Goal: Task Accomplishment & Management: Manage account settings

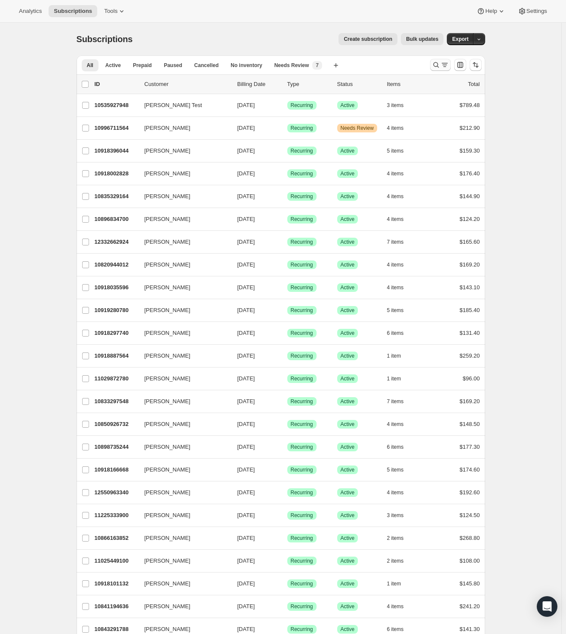
click at [438, 65] on icon "Search and filter results" at bounding box center [436, 65] width 9 height 9
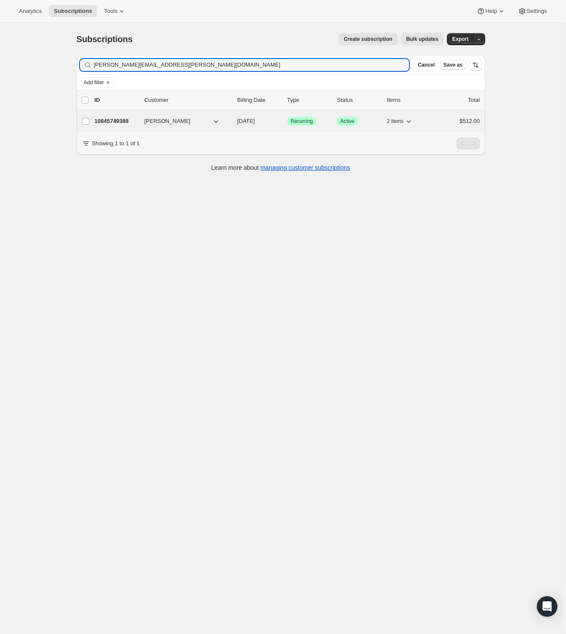
type input "[PERSON_NAME][EMAIL_ADDRESS][PERSON_NAME][DOMAIN_NAME]"
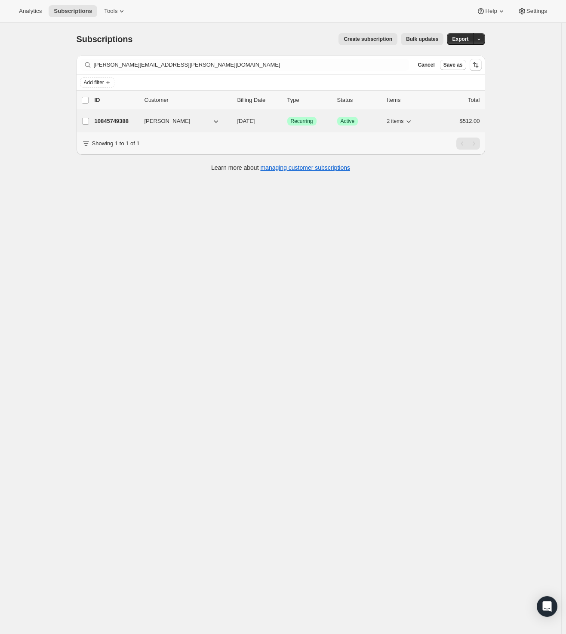
click at [120, 120] on p "10845749388" at bounding box center [116, 121] width 43 height 9
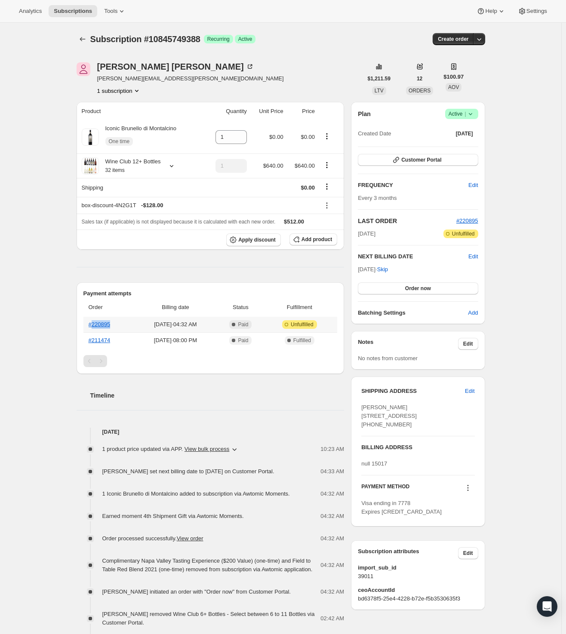
drag, startPoint x: 100, startPoint y: 327, endPoint x: 94, endPoint y: 327, distance: 5.6
click at [94, 327] on th "#220895" at bounding box center [108, 324] width 51 height 15
copy link "220895"
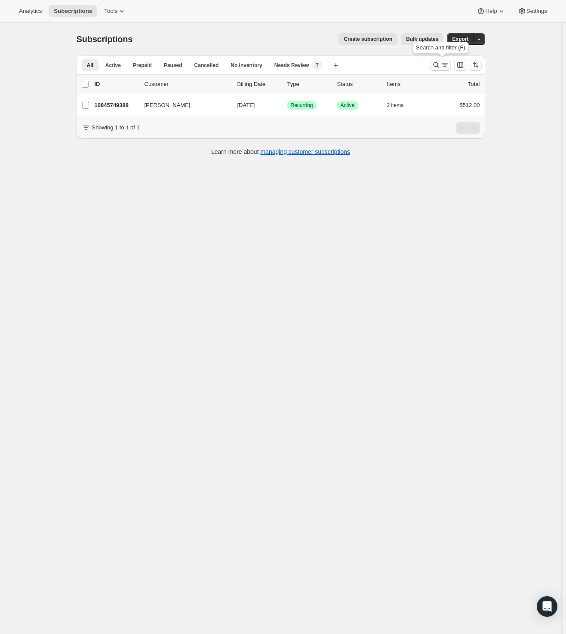
click at [445, 64] on icon "Search and filter results" at bounding box center [444, 65] width 9 height 9
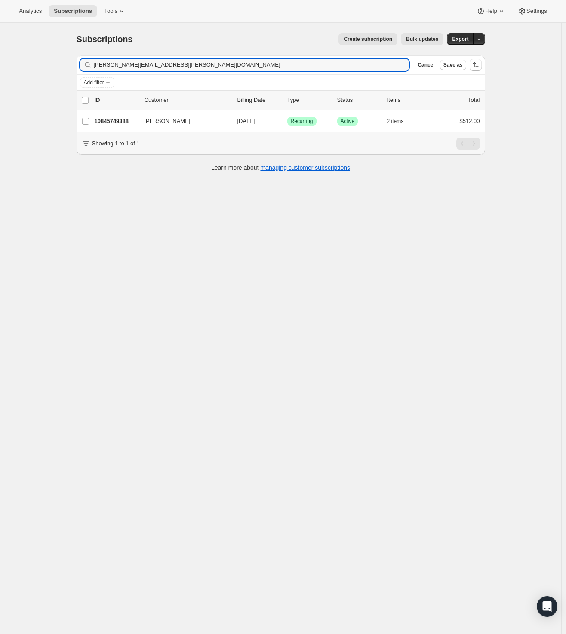
drag, startPoint x: 108, startPoint y: 64, endPoint x: 31, endPoint y: 63, distance: 77.4
click at [31, 63] on div "Subscriptions. This page is ready Subscriptions Create subscription Bulk update…" at bounding box center [280, 340] width 561 height 634
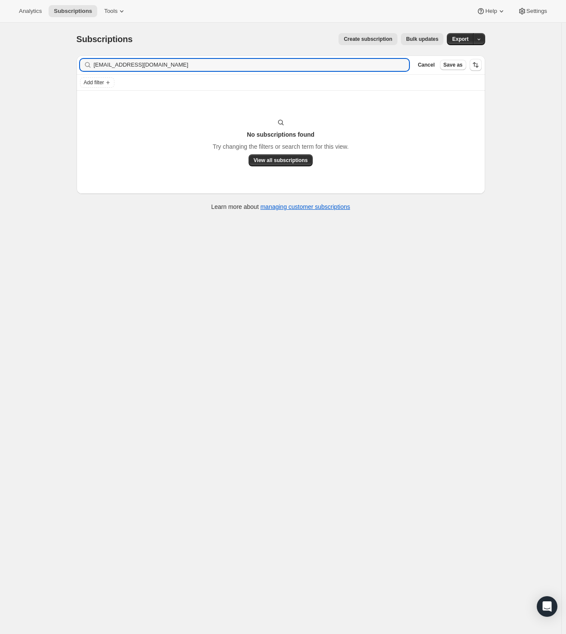
type input "[EMAIL_ADDRESS][DOMAIN_NAME]"
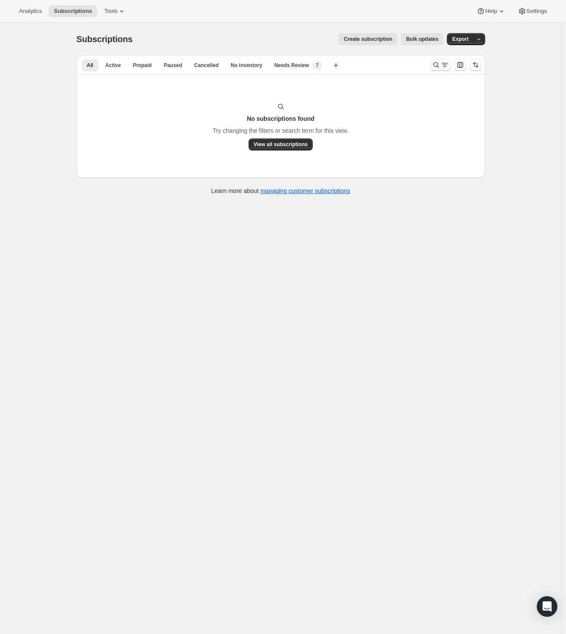
click at [442, 64] on icon "Search and filter results" at bounding box center [444, 65] width 9 height 9
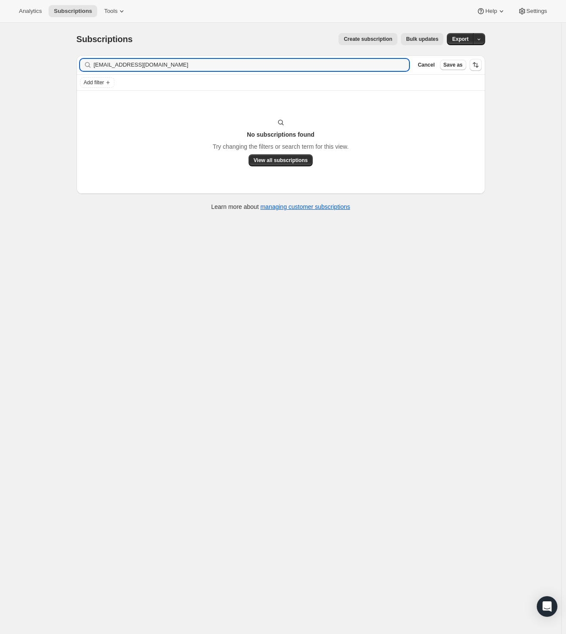
drag, startPoint x: 95, startPoint y: 63, endPoint x: 2, endPoint y: 59, distance: 93.8
click at [0, 59] on div "Subscriptions. This page is ready Subscriptions Create subscription Bulk update…" at bounding box center [280, 340] width 561 height 634
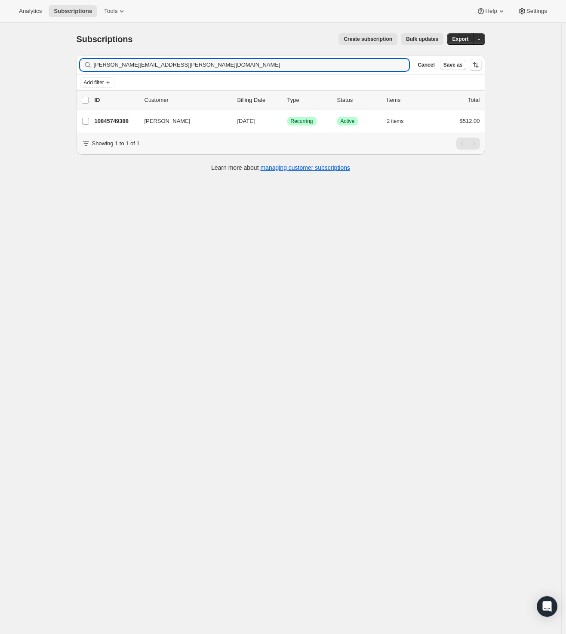
type input "[PERSON_NAME][EMAIL_ADDRESS][PERSON_NAME][DOMAIN_NAME]"
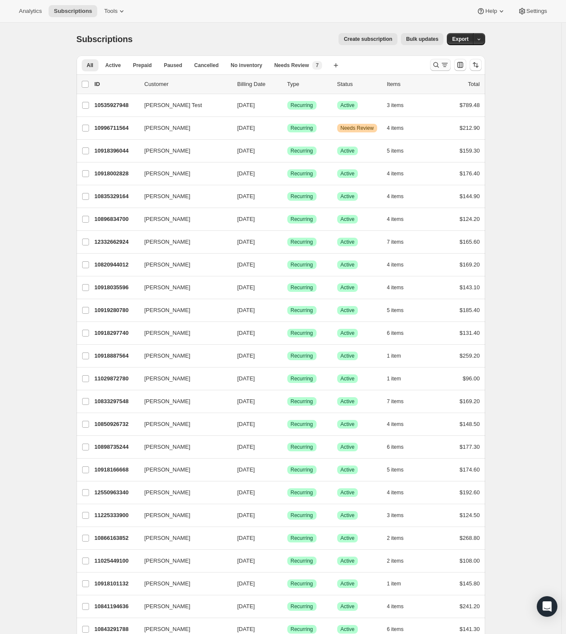
click at [439, 65] on icon "Search and filter results" at bounding box center [436, 65] width 6 height 6
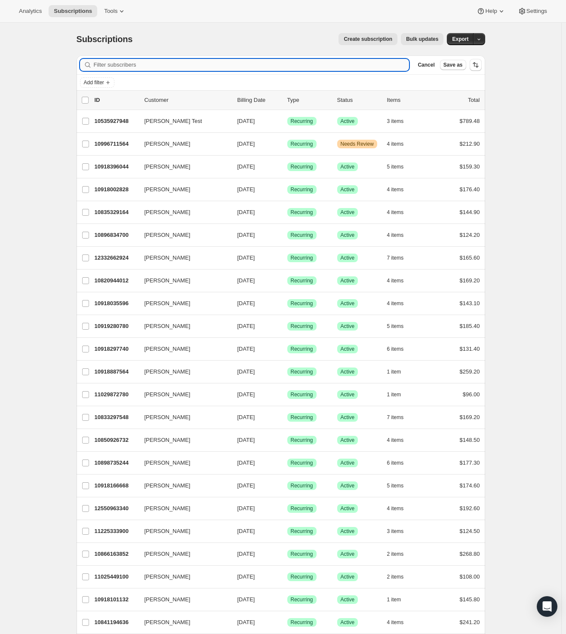
paste input "[PERSON_NAME][EMAIL_ADDRESS][PERSON_NAME][DOMAIN_NAME]"
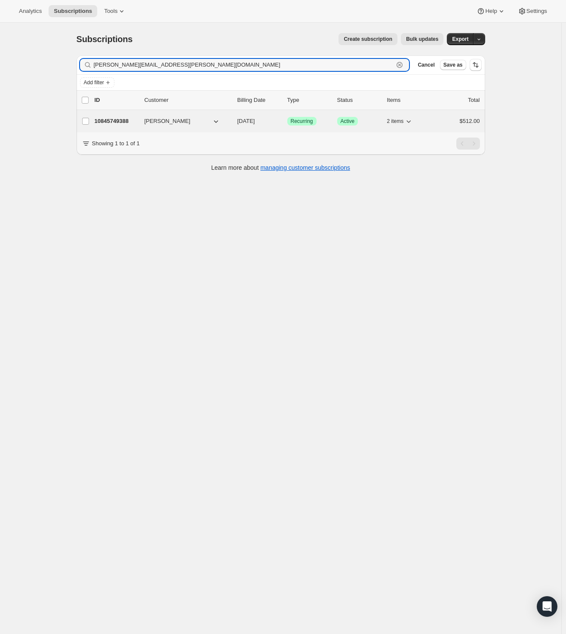
type input "[PERSON_NAME][EMAIL_ADDRESS][PERSON_NAME][DOMAIN_NAME]"
click at [126, 122] on p "10845749388" at bounding box center [116, 121] width 43 height 9
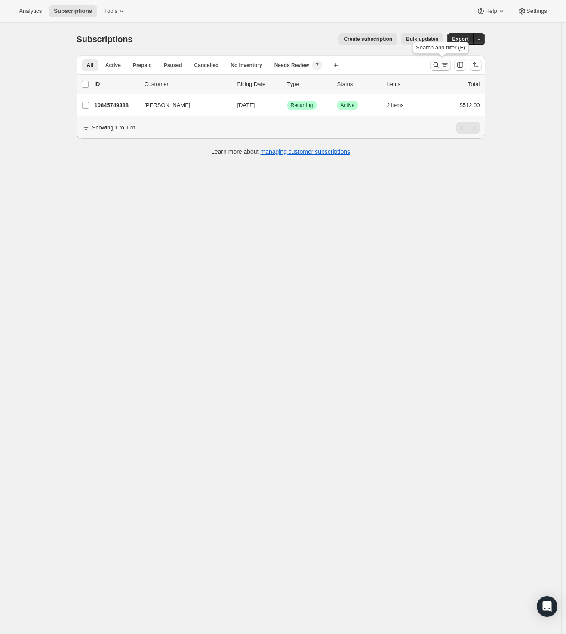
click at [435, 66] on icon "Search and filter results" at bounding box center [436, 65] width 9 height 9
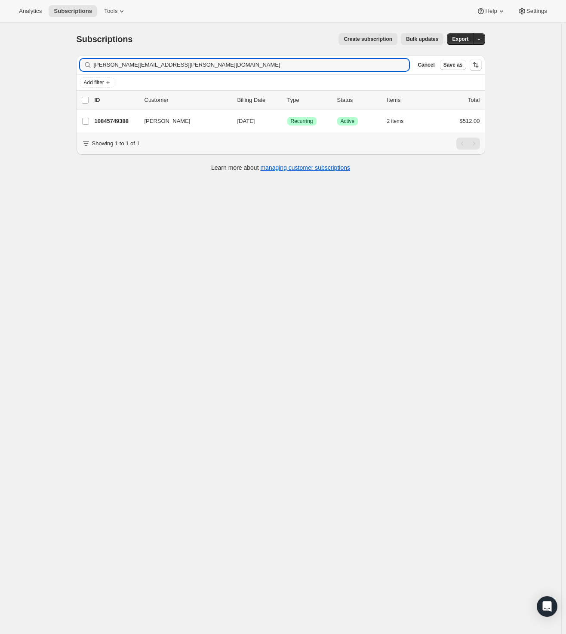
drag, startPoint x: 58, startPoint y: 61, endPoint x: 14, endPoint y: 59, distance: 44.3
click at [14, 59] on div "Subscriptions. This page is ready Subscriptions Create subscription Bulk update…" at bounding box center [280, 340] width 561 height 634
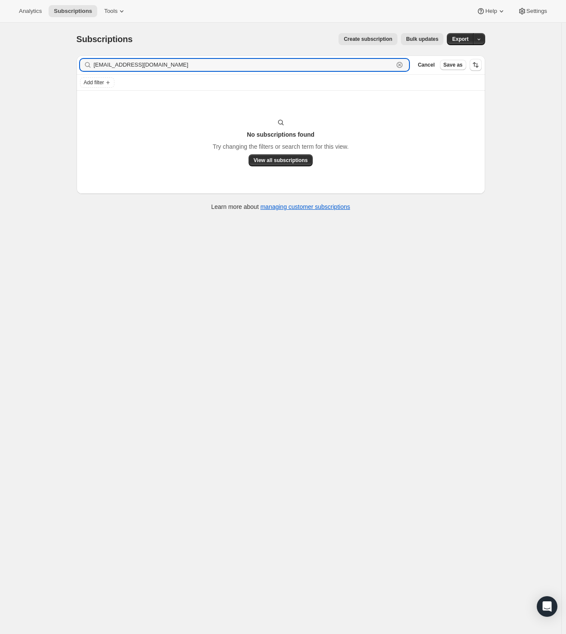
drag, startPoint x: 120, startPoint y: 62, endPoint x: 30, endPoint y: 59, distance: 89.9
click at [30, 59] on div "Subscriptions. This page is ready Subscriptions Create subscription Bulk update…" at bounding box center [280, 340] width 561 height 634
paste input "ramparts5@ao"
drag, startPoint x: 161, startPoint y: 60, endPoint x: 23, endPoint y: 49, distance: 138.5
click at [23, 49] on div "Subscriptions. This page is ready Subscriptions Create subscription Bulk update…" at bounding box center [280, 340] width 561 height 634
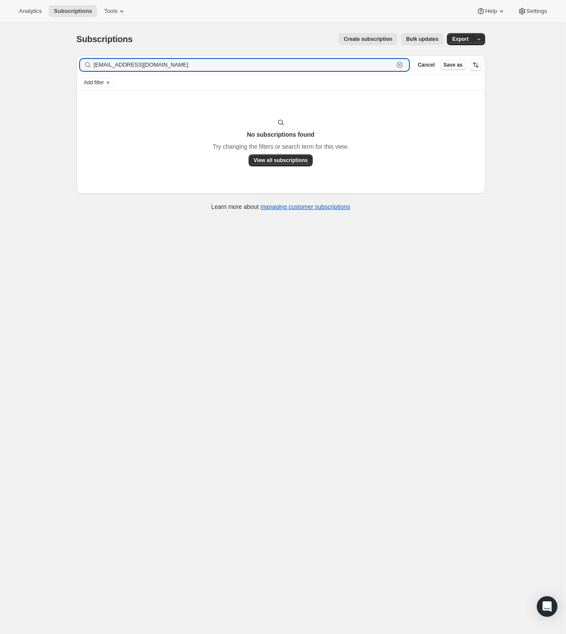
paste input "k10reinhardt@gmai"
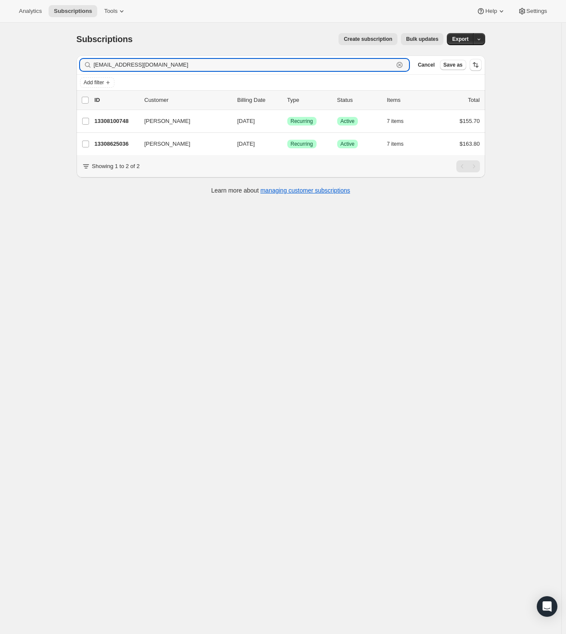
type input "[EMAIL_ADDRESS][DOMAIN_NAME]"
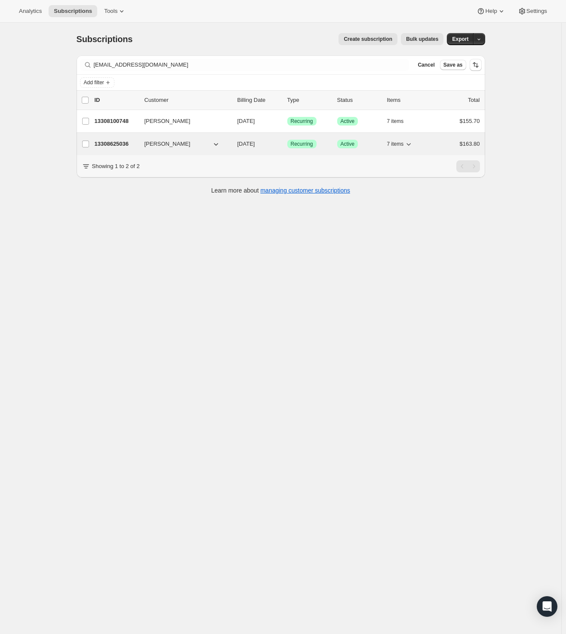
click at [120, 140] on p "13308625036" at bounding box center [116, 144] width 43 height 9
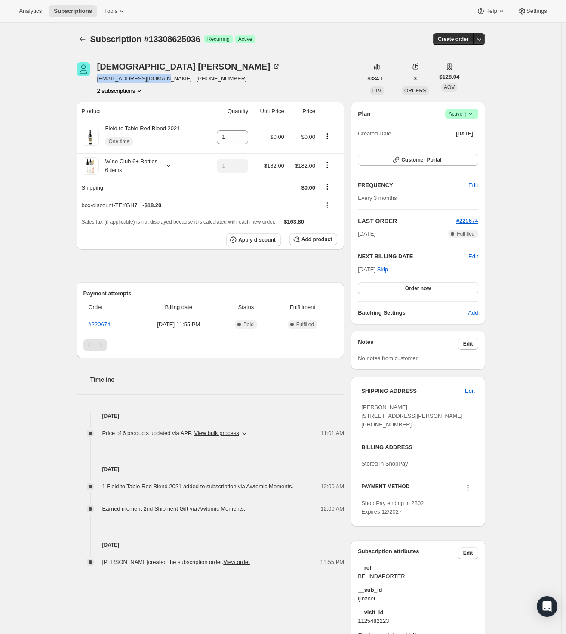
drag, startPoint x: 95, startPoint y: 78, endPoint x: 164, endPoint y: 78, distance: 68.8
click at [164, 78] on div "[PERSON_NAME] [EMAIL_ADDRESS][DOMAIN_NAME] · [PHONE_NUMBER] 2 subscriptions" at bounding box center [220, 78] width 286 height 33
copy span "[EMAIL_ADDRESS][DOMAIN_NAME]"
click at [475, 111] on icon at bounding box center [470, 114] width 9 height 9
click at [477, 144] on span "Cancel subscription" at bounding box center [460, 145] width 49 height 6
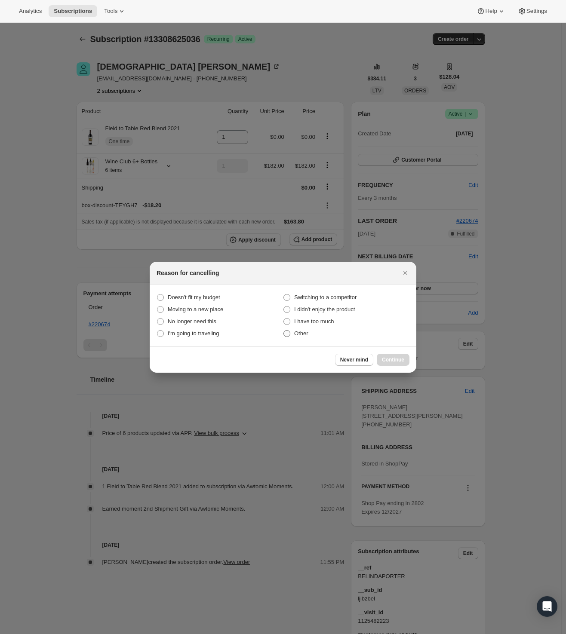
click at [286, 328] on label "Other" at bounding box center [346, 334] width 126 height 12
click at [284, 330] on input "Other" at bounding box center [283, 330] width 0 height 0
radio input "true"
click at [401, 361] on span "Continue" at bounding box center [393, 359] width 22 height 7
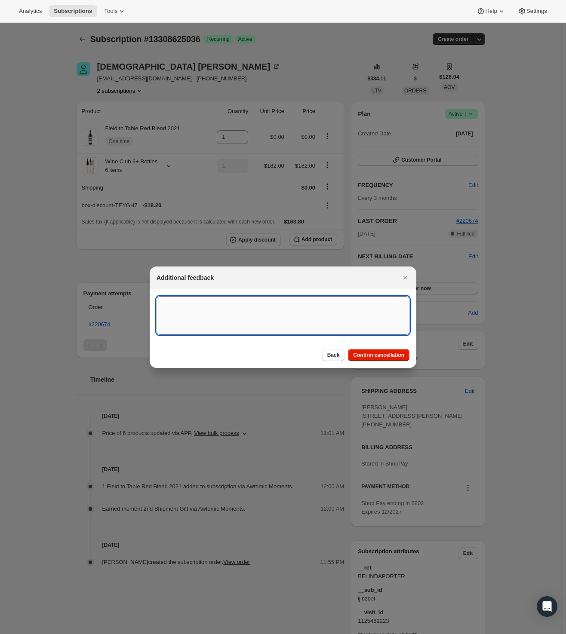
click at [274, 325] on textarea ":rhd:" at bounding box center [282, 315] width 253 height 39
type textarea "Created under a wrong account"
click at [396, 354] on span "Confirm cancellation" at bounding box center [378, 355] width 51 height 7
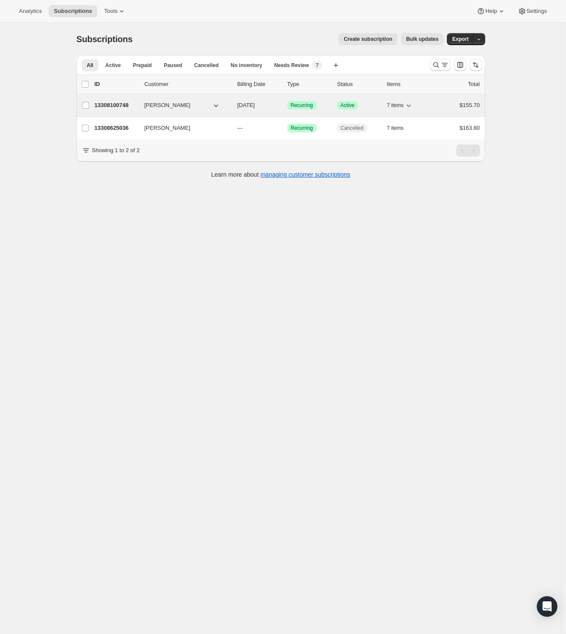
click at [122, 106] on p "13308100748" at bounding box center [116, 105] width 43 height 9
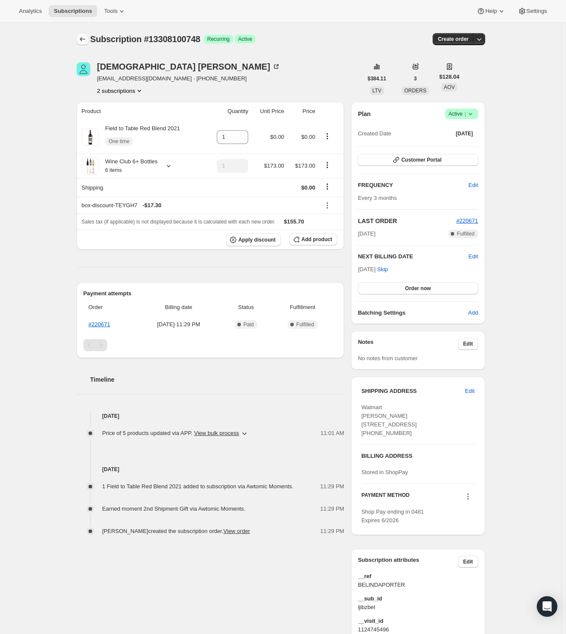
click at [83, 42] on icon "Subscriptions" at bounding box center [82, 39] width 9 height 9
